Goal: Task Accomplishment & Management: Manage account settings

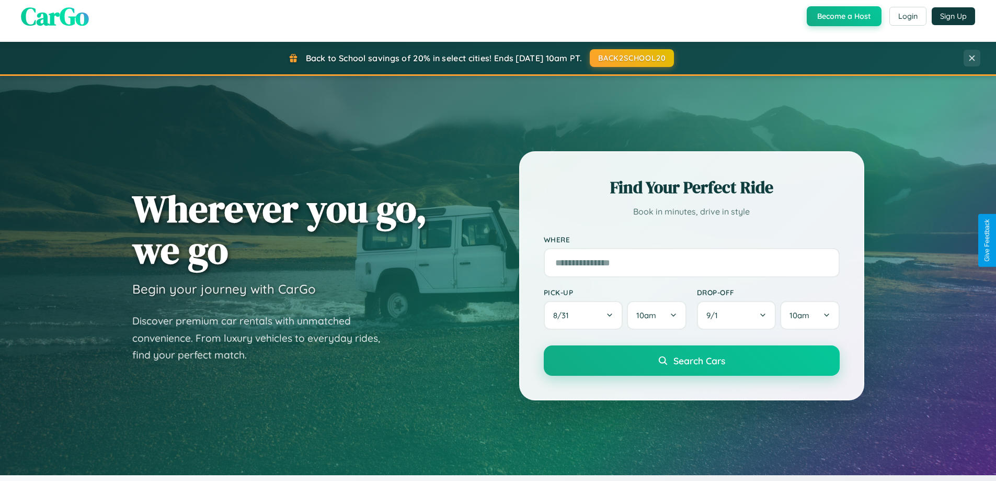
scroll to position [2012, 0]
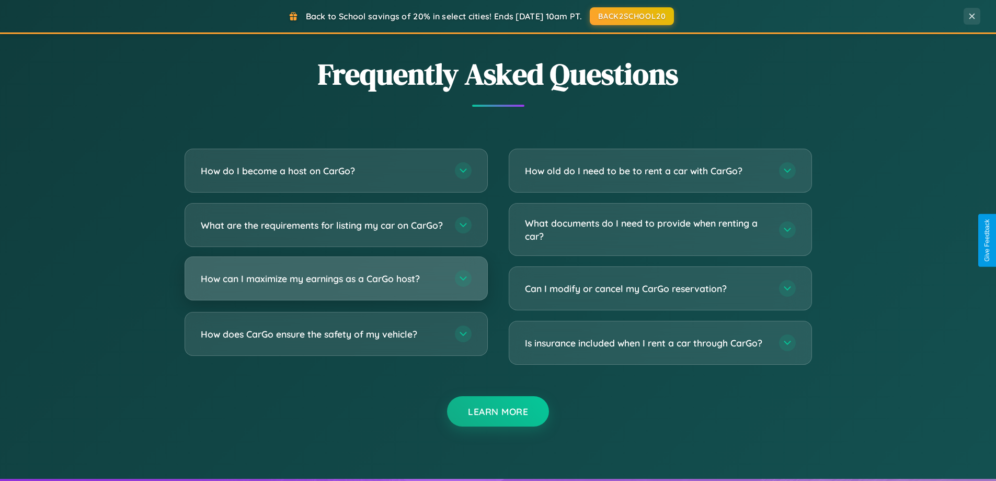
click at [336, 285] on h3 "How can I maximize my earnings as a CarGo host?" at bounding box center [323, 278] width 244 height 13
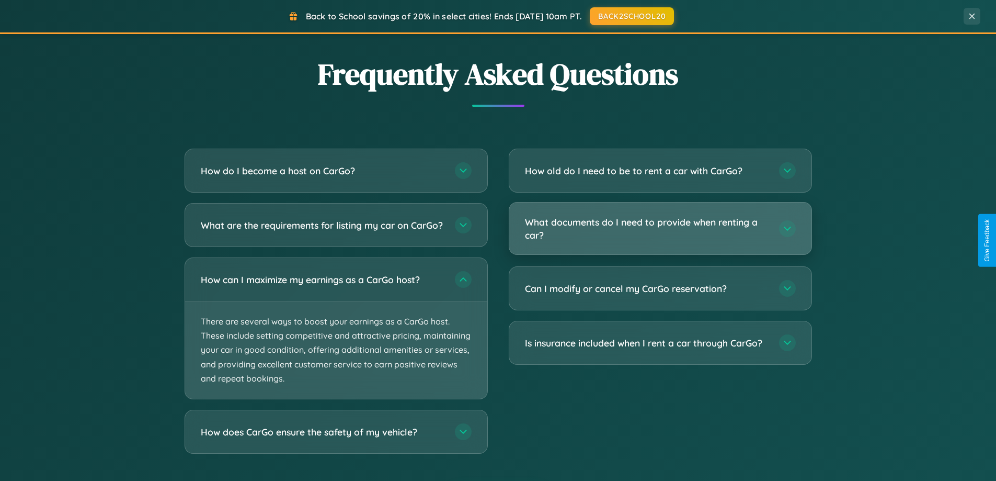
click at [660, 228] on h3 "What documents do I need to provide when renting a car?" at bounding box center [647, 228] width 244 height 26
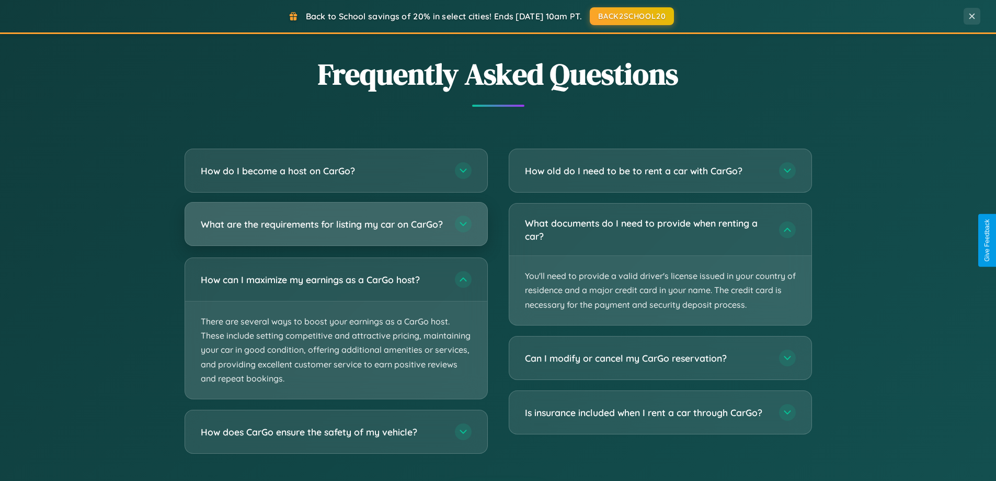
click at [336, 228] on h3 "What are the requirements for listing my car on CarGo?" at bounding box center [323, 224] width 244 height 13
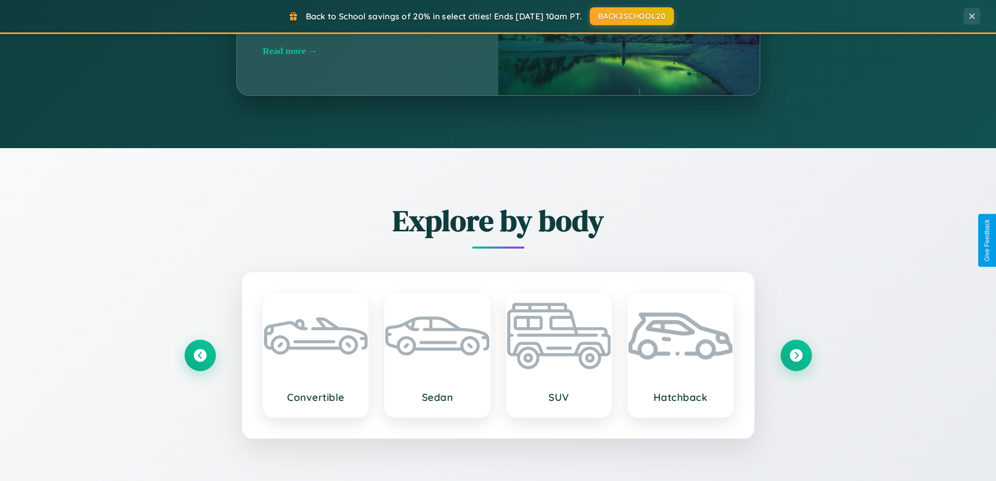
scroll to position [719, 0]
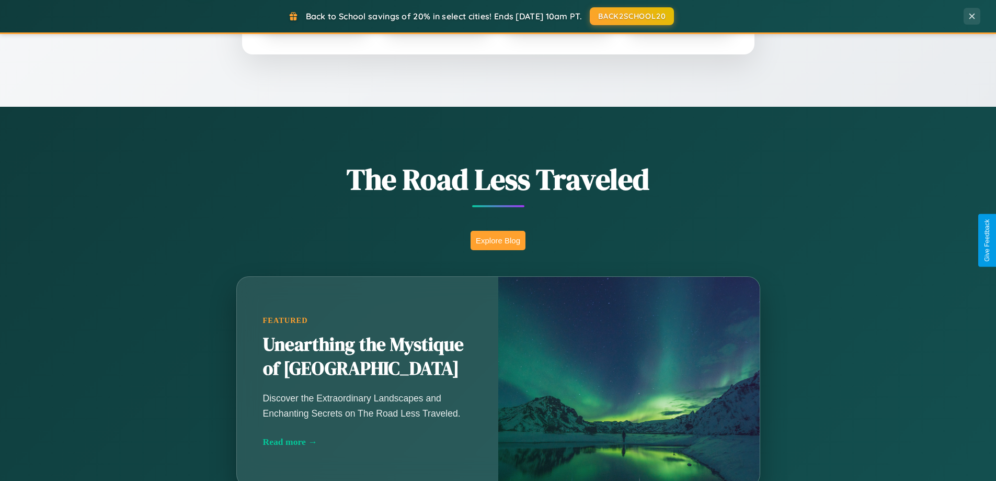
click at [498, 240] on button "Explore Blog" at bounding box center [498, 240] width 55 height 19
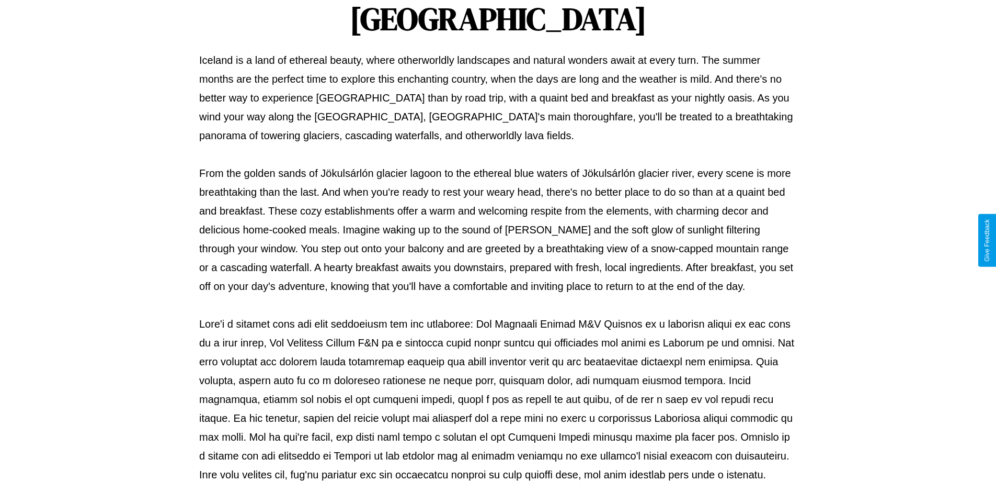
scroll to position [338, 0]
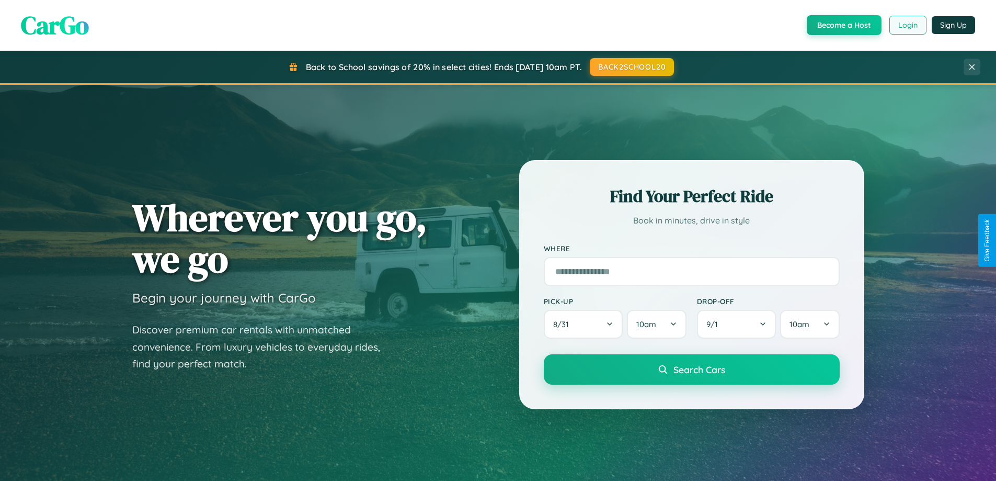
click at [907, 25] on button "Login" at bounding box center [907, 25] width 37 height 19
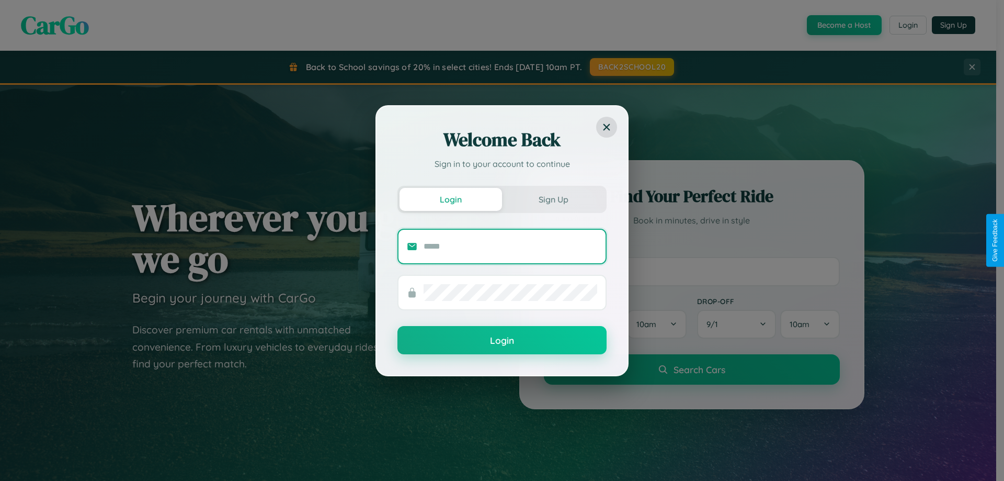
click at [510, 246] on input "text" at bounding box center [511, 246] width 174 height 17
type input "**********"
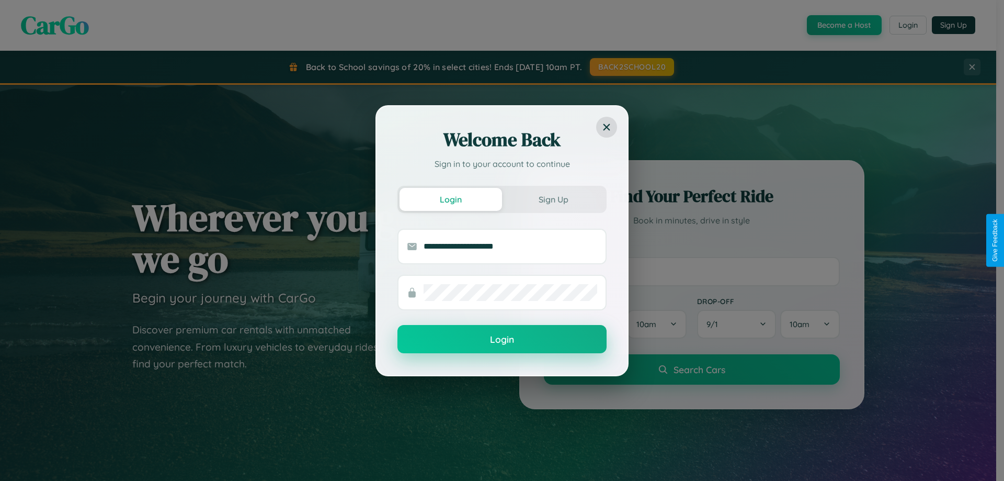
click at [502, 339] on button "Login" at bounding box center [501, 339] width 209 height 28
